Goal: Answer question/provide support: Share knowledge or assist other users

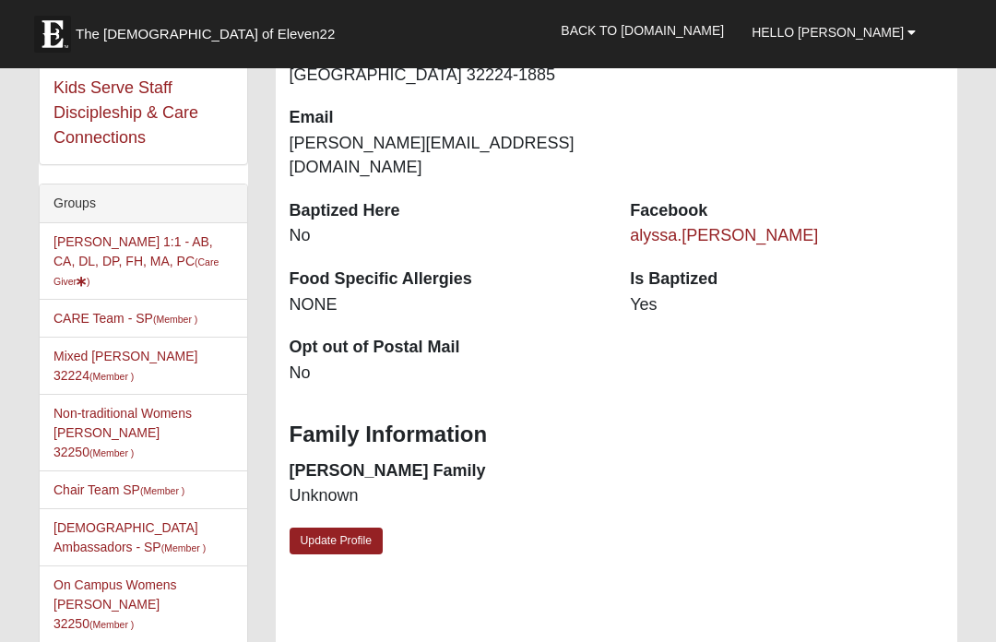
scroll to position [318, 0]
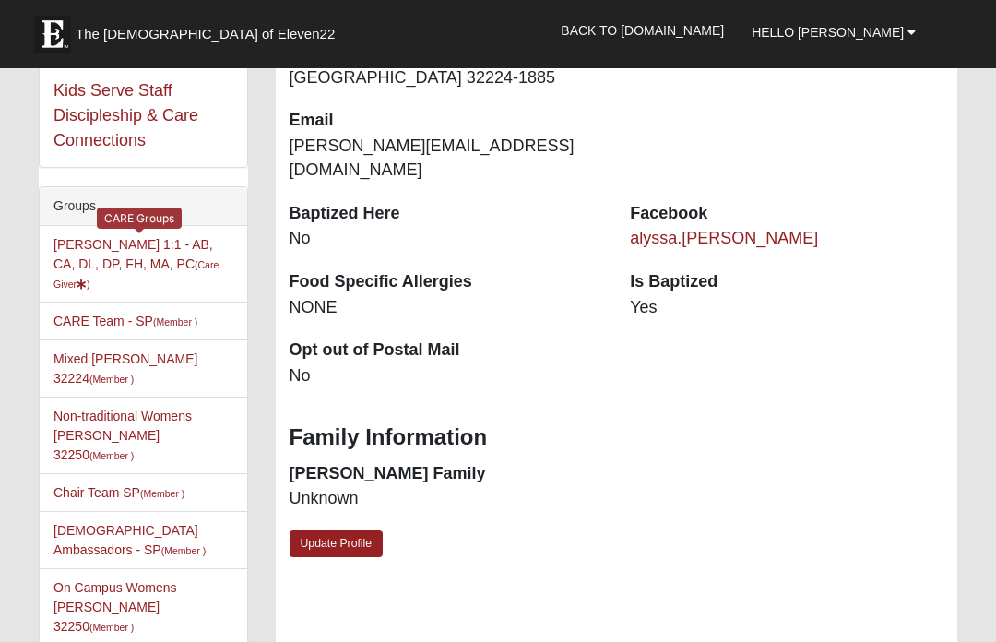
click at [200, 269] on small "(Care Giver )" at bounding box center [136, 274] width 165 height 30
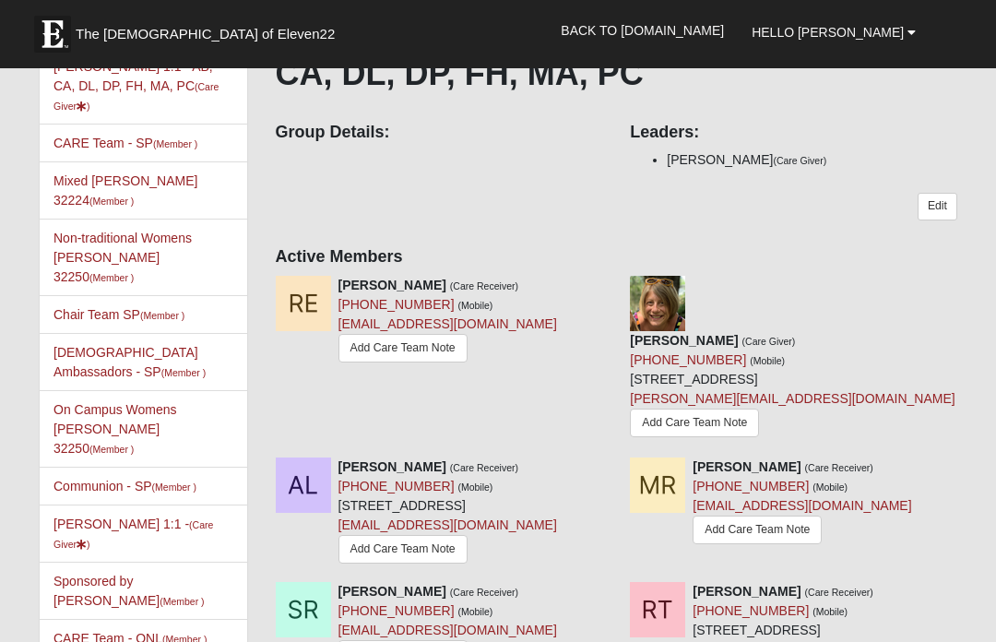
scroll to position [175, 0]
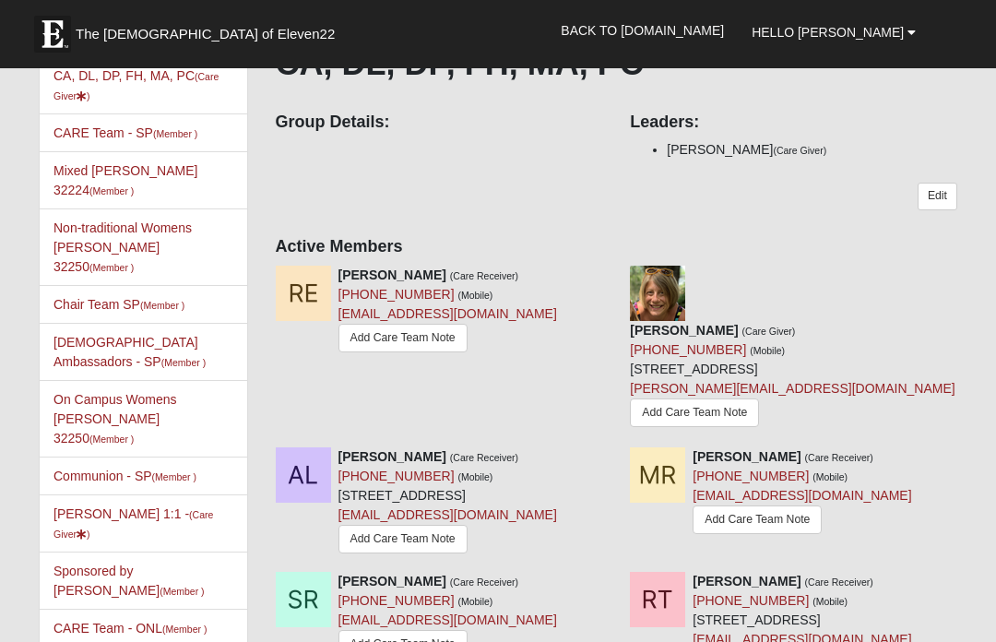
click at [386, 342] on link "Add Care Team Note" at bounding box center [403, 338] width 129 height 29
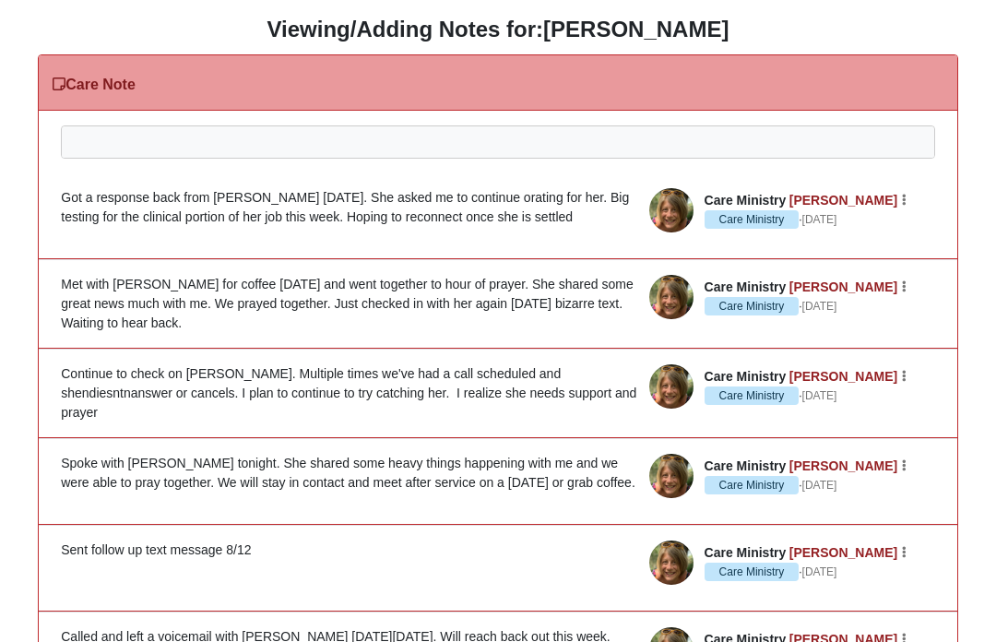
click at [124, 142] on div at bounding box center [498, 166] width 873 height 81
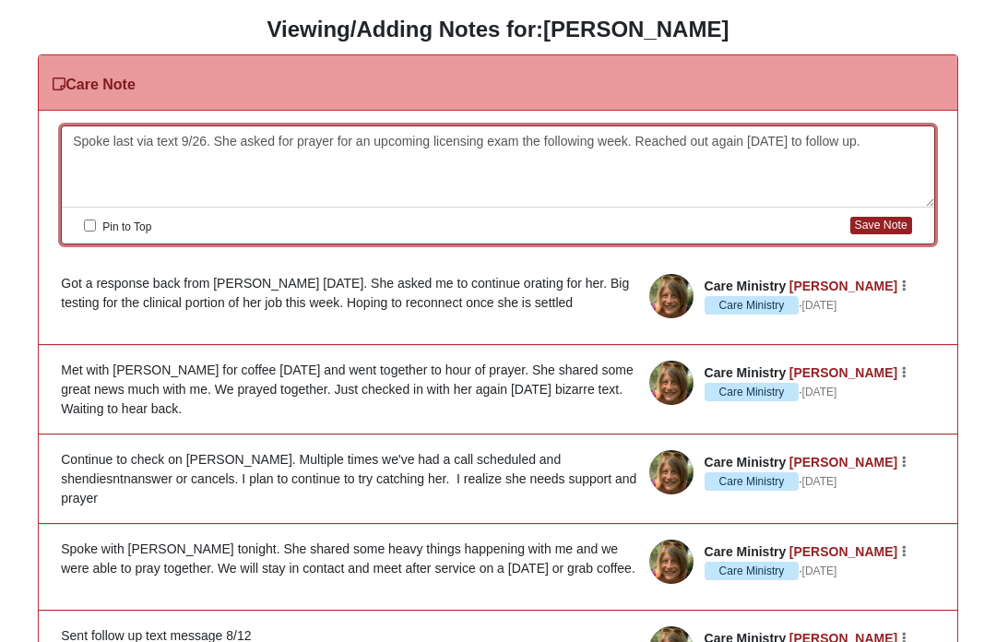
click at [887, 231] on button "Save Note" at bounding box center [882, 226] width 62 height 18
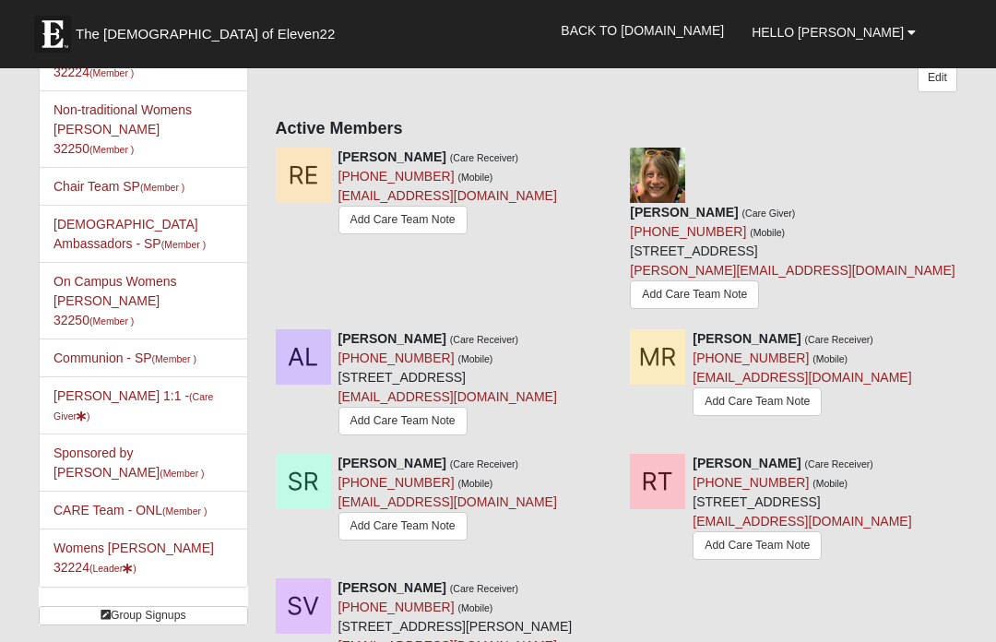
scroll to position [297, 0]
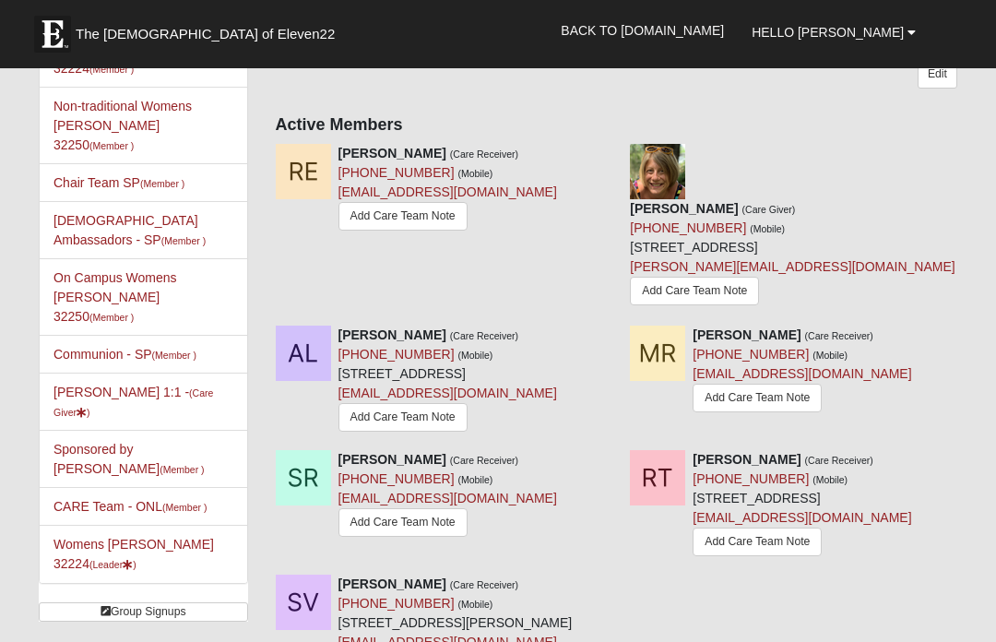
click at [780, 387] on link "Add Care Team Note" at bounding box center [757, 398] width 129 height 29
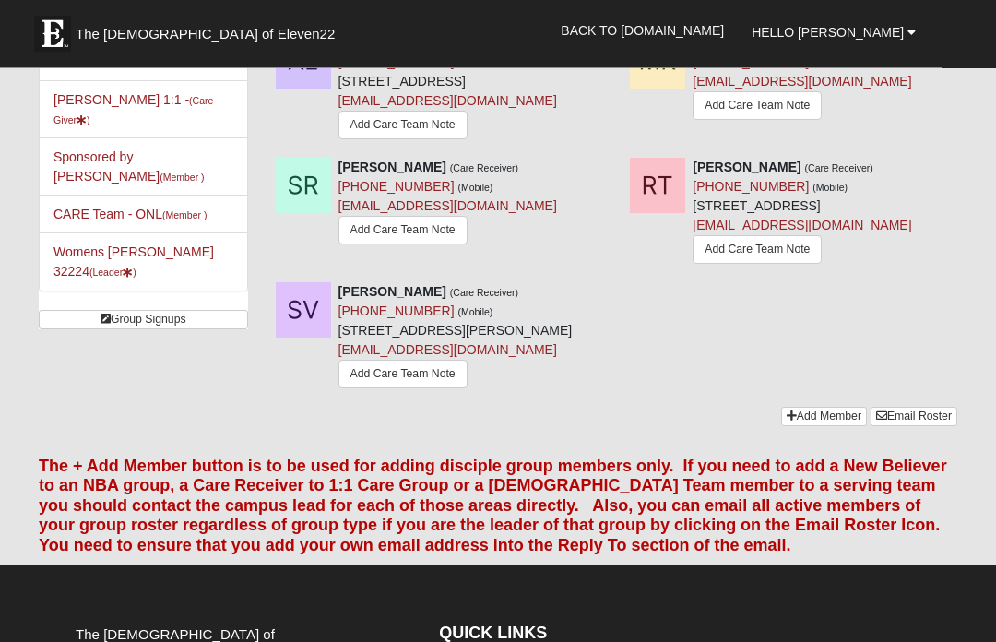
scroll to position [589, 0]
click at [729, 264] on link "Add Care Team Note" at bounding box center [757, 249] width 129 height 29
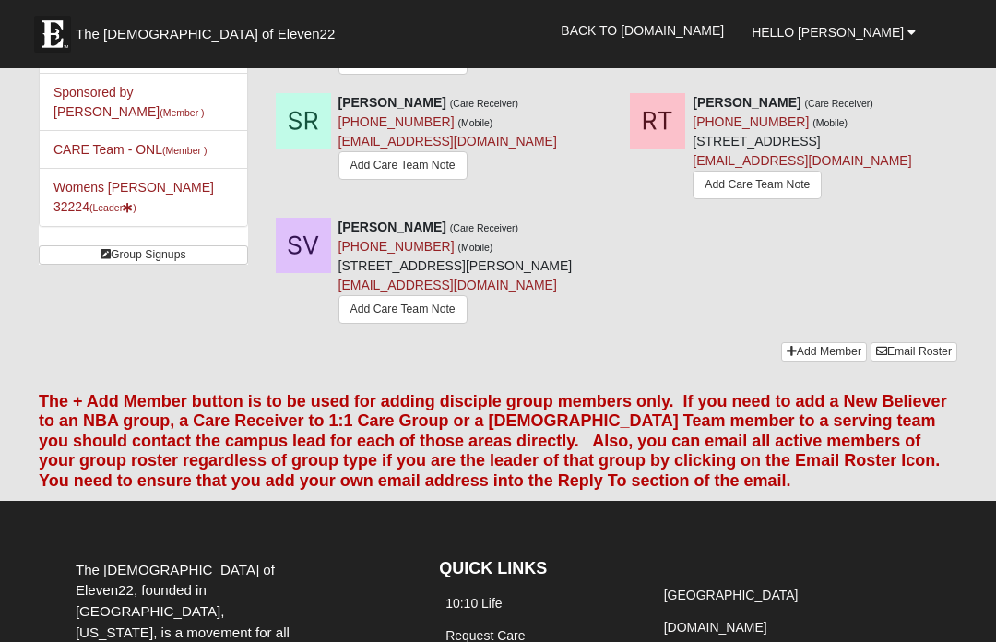
click at [370, 292] on link "lutz0585@gmail.com" at bounding box center [448, 285] width 219 height 15
click at [363, 324] on link "Add Care Team Note" at bounding box center [403, 309] width 129 height 29
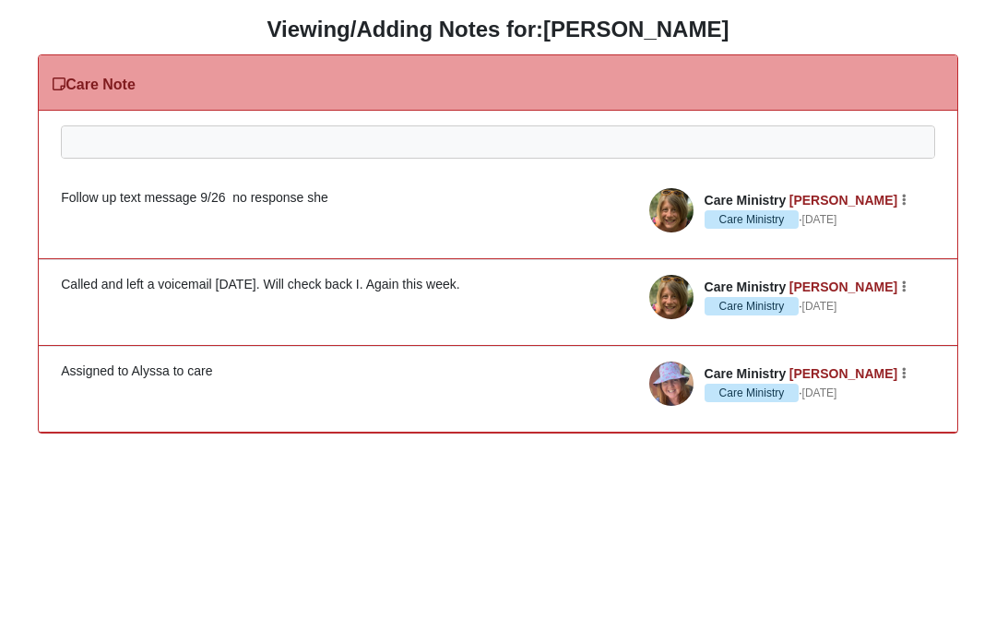
click at [509, 138] on div at bounding box center [498, 166] width 873 height 81
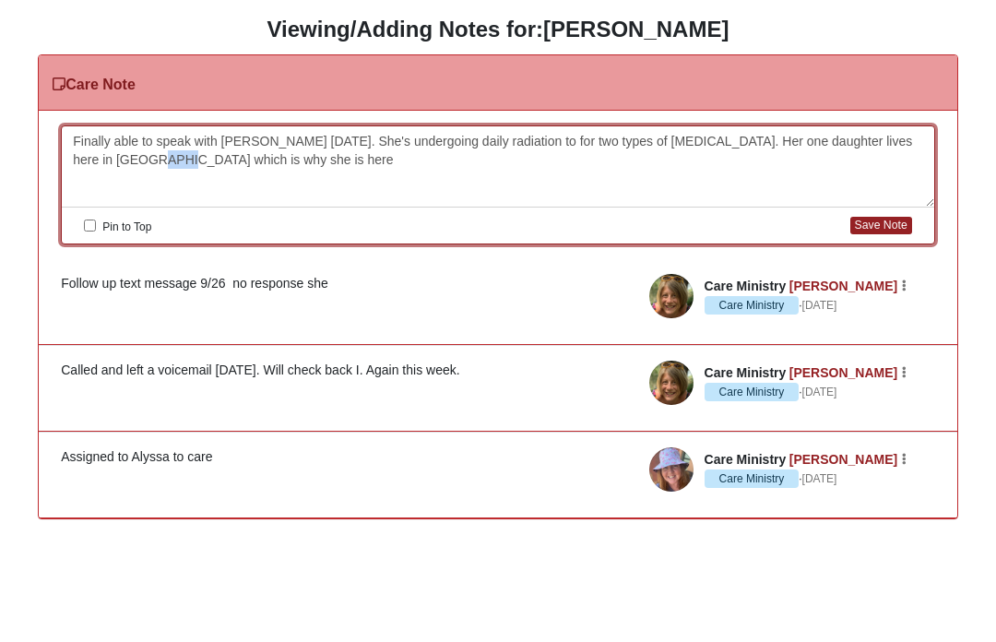
click at [560, 205] on div "Finally able to speak with Mary today. She's undergoing daily radiation to for …" at bounding box center [498, 166] width 873 height 81
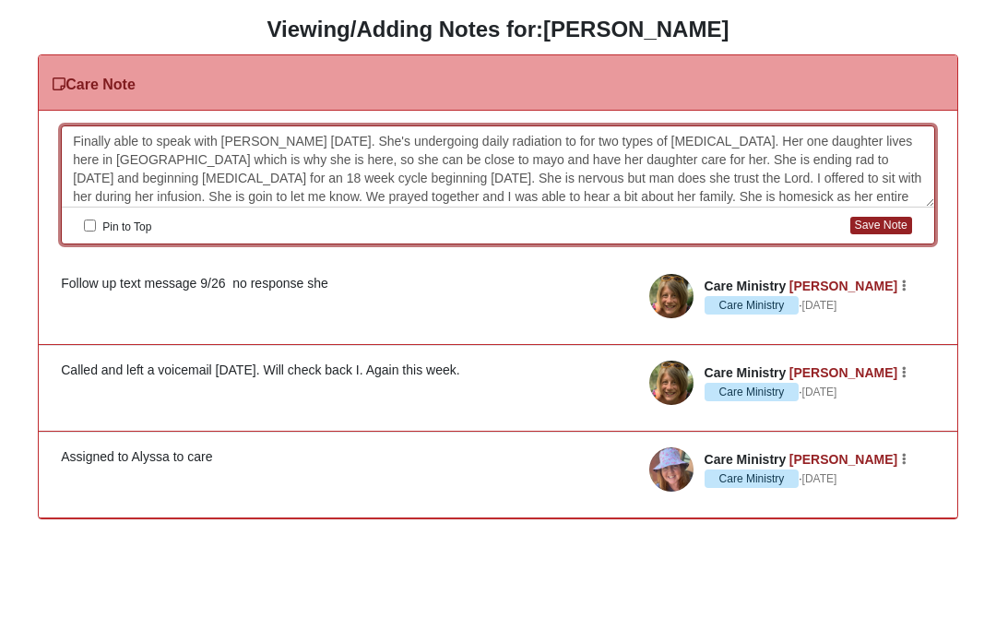
click at [882, 217] on button "Save Note" at bounding box center [882, 226] width 62 height 18
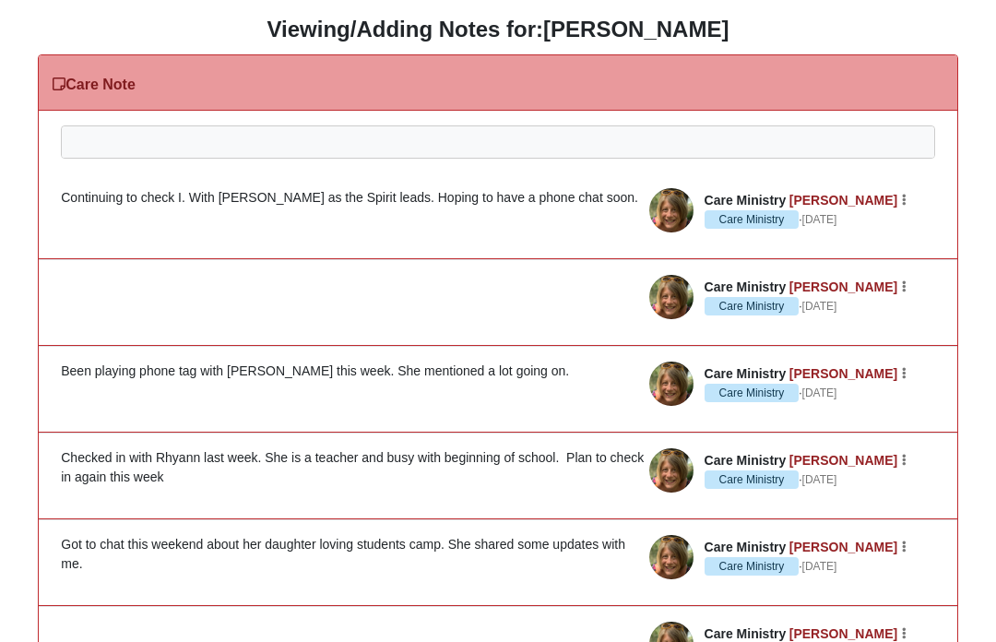
click at [583, 136] on div at bounding box center [498, 166] width 873 height 81
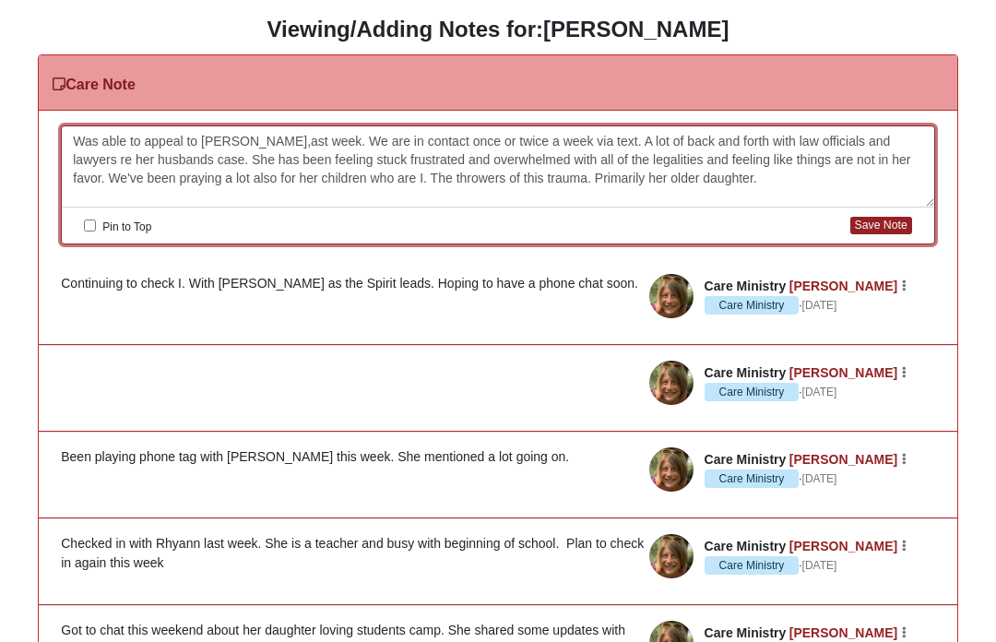
click at [877, 232] on button "Save Note" at bounding box center [882, 226] width 62 height 18
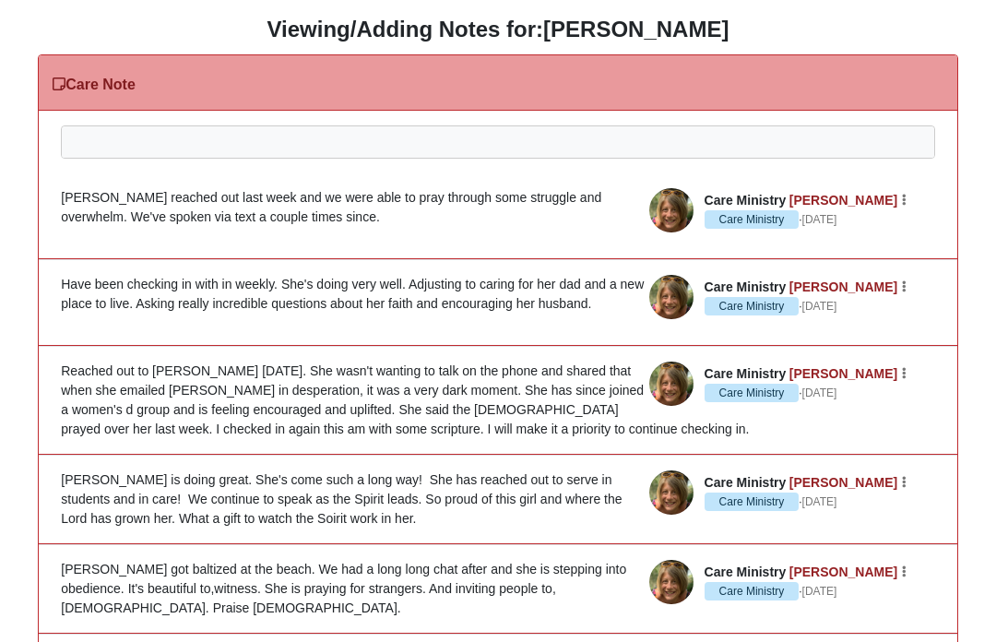
click at [130, 136] on div at bounding box center [498, 166] width 873 height 81
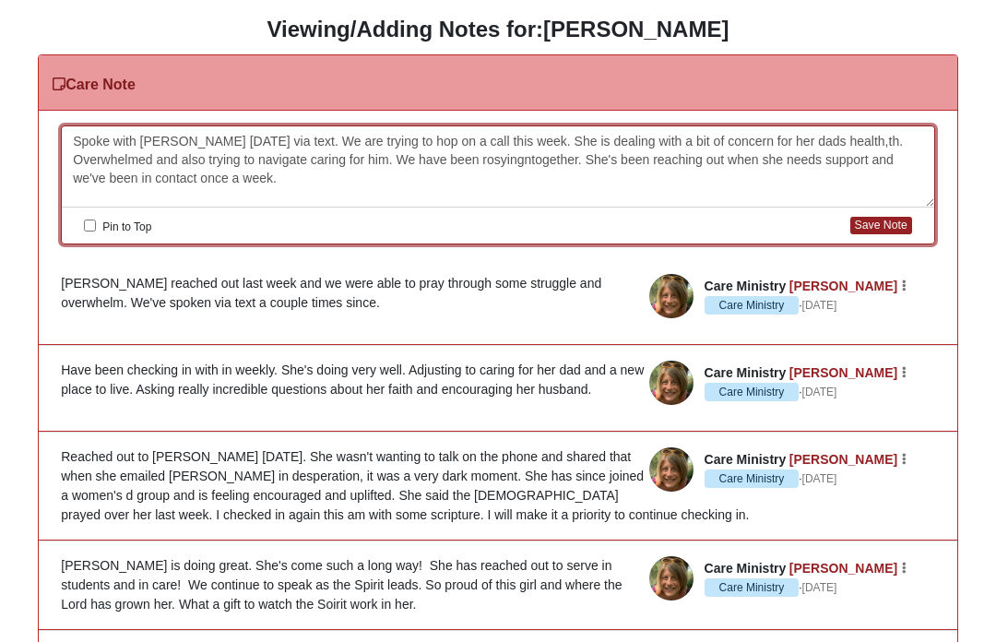
click at [880, 232] on button "Save Note" at bounding box center [882, 226] width 62 height 18
